Goal: Task Accomplishment & Management: Use online tool/utility

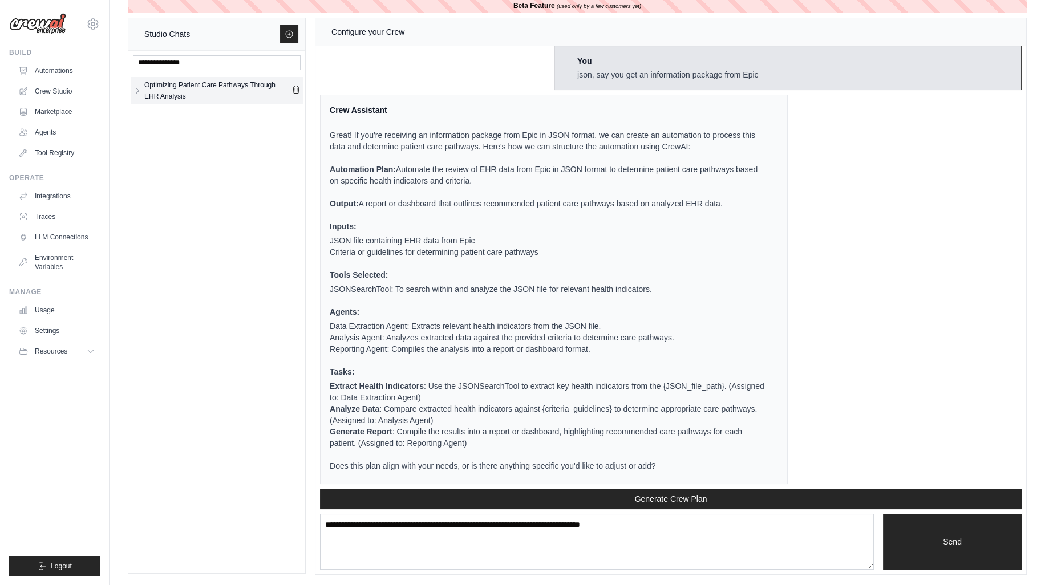
scroll to position [286, 0]
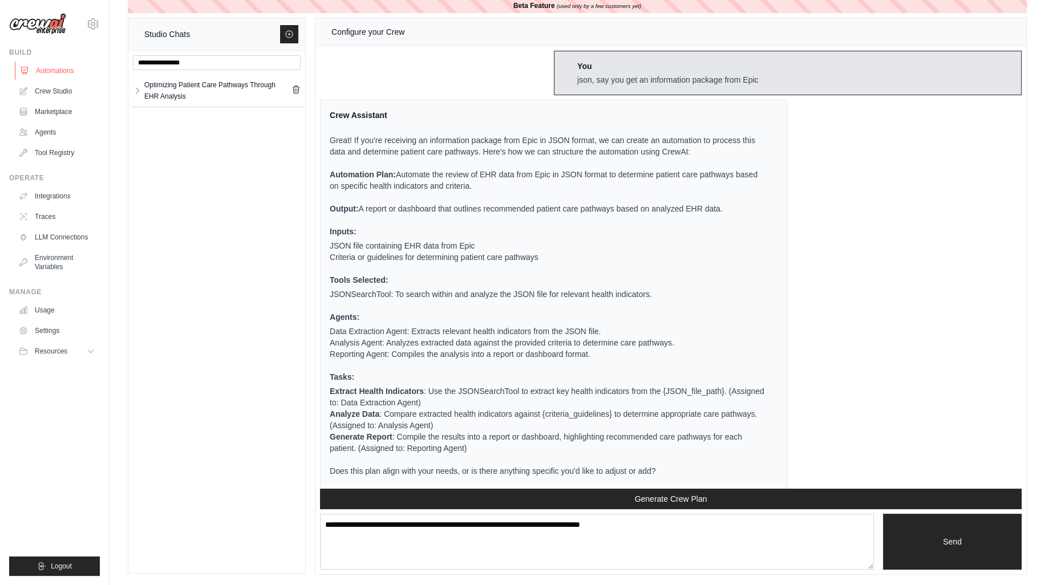
click at [56, 75] on link "Automations" at bounding box center [58, 71] width 86 height 18
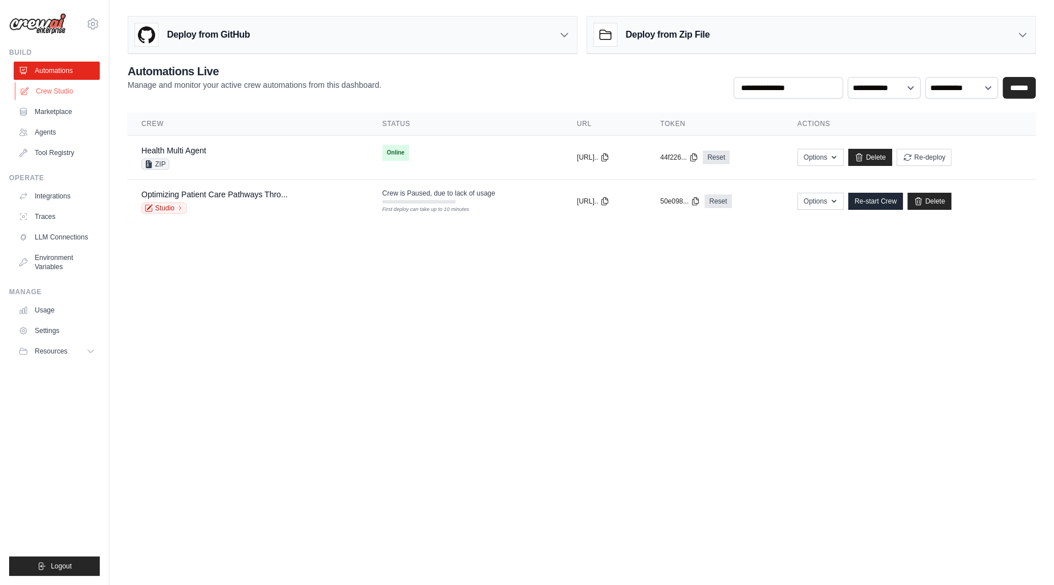
click at [61, 94] on link "Crew Studio" at bounding box center [58, 91] width 86 height 18
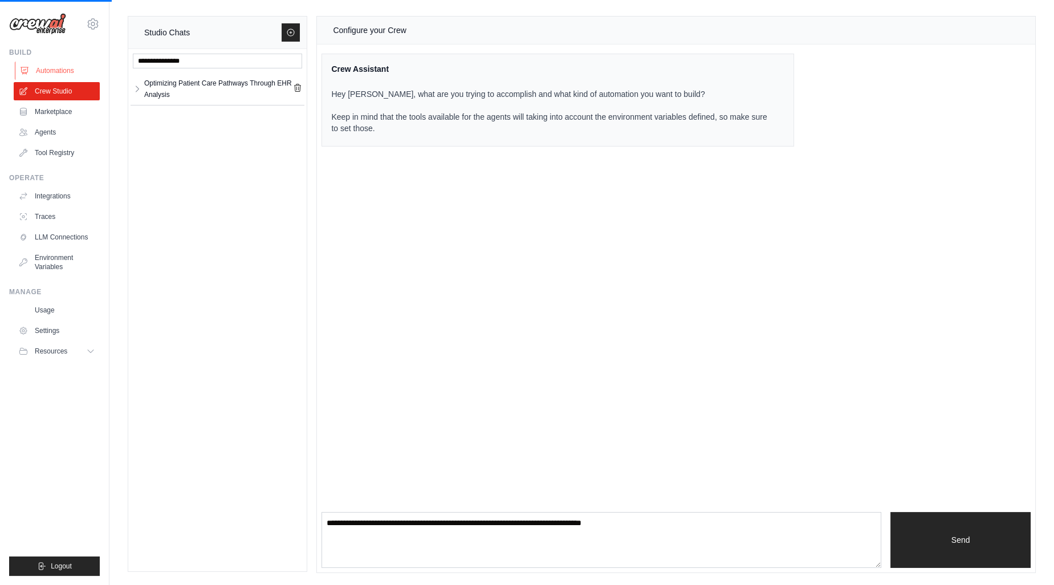
click at [64, 70] on link "Automations" at bounding box center [58, 71] width 86 height 18
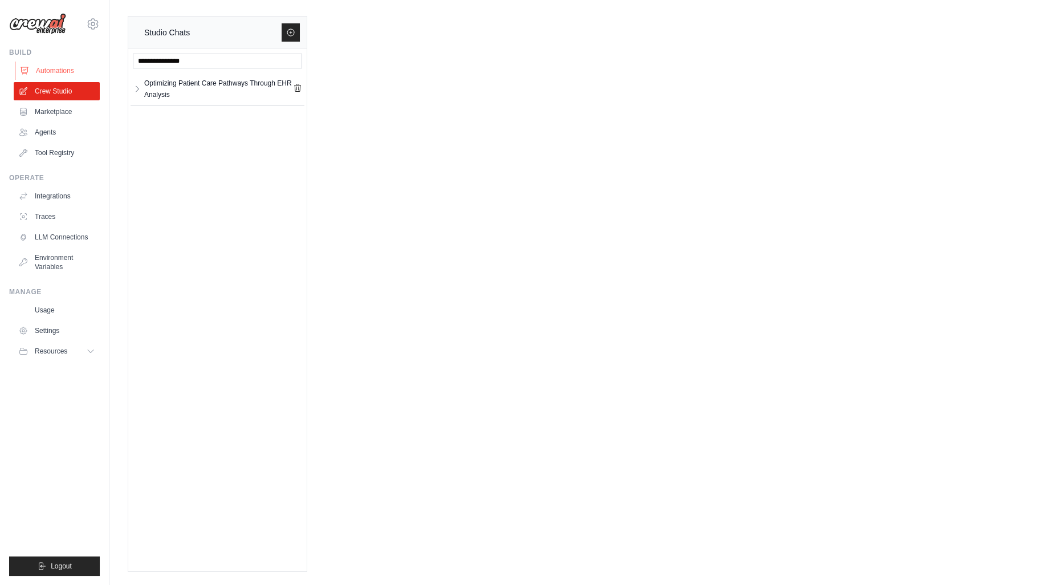
click at [59, 72] on link "Automations" at bounding box center [58, 71] width 86 height 18
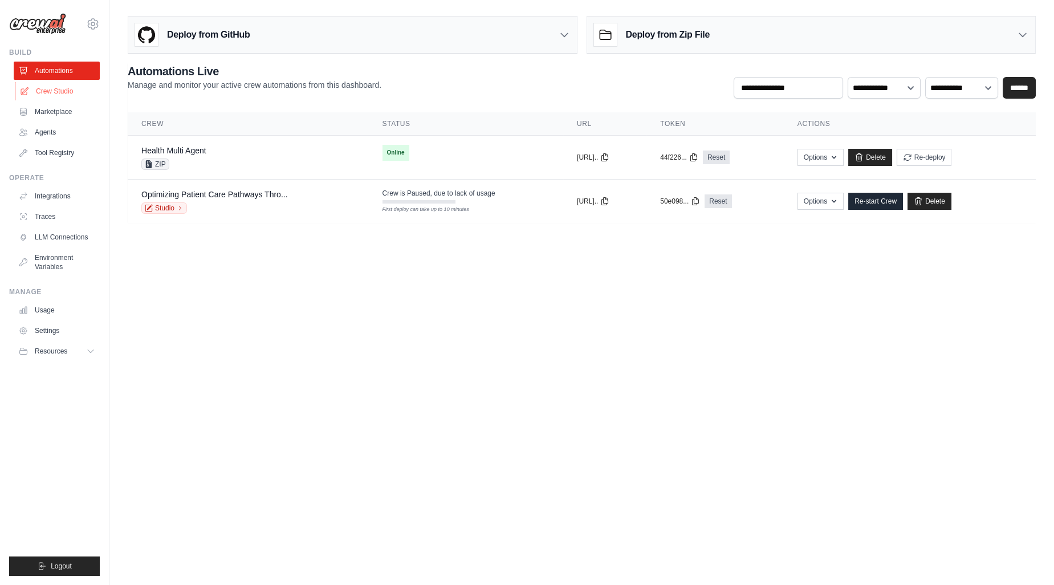
click at [55, 90] on link "Crew Studio" at bounding box center [58, 91] width 86 height 18
